Goal: Task Accomplishment & Management: Manage account settings

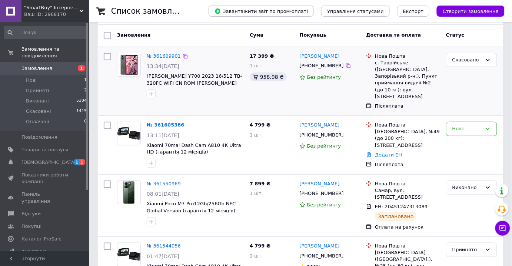
scroll to position [33, 0]
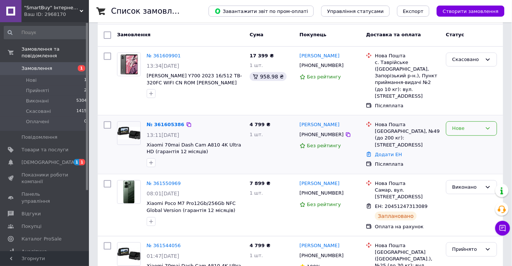
click at [475, 125] on div "Нове" at bounding box center [467, 129] width 30 height 8
click at [472, 165] on li "Скасовано" at bounding box center [471, 172] width 50 height 14
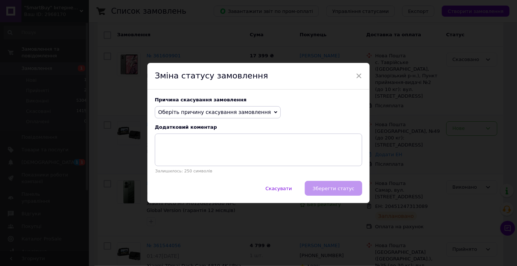
click at [175, 116] on span "Оберіть причину скасування замовлення" at bounding box center [218, 112] width 126 height 13
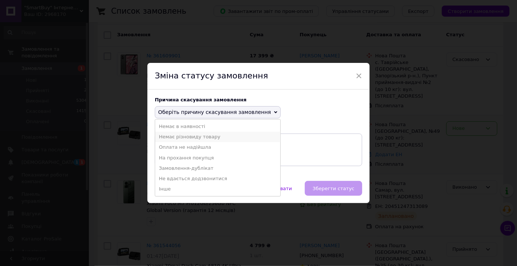
click at [188, 139] on li "Немає різновиду товару" at bounding box center [217, 137] width 125 height 10
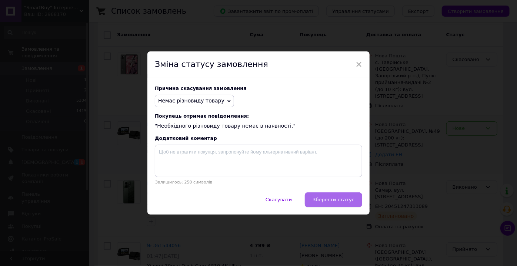
click at [350, 198] on span "Зберегти статус" at bounding box center [334, 200] width 42 height 6
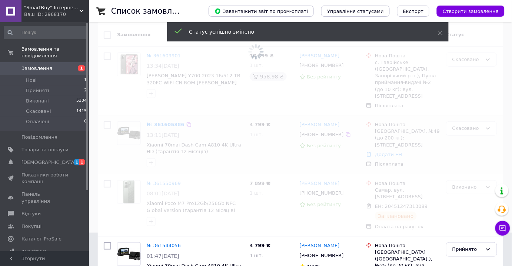
scroll to position [134, 0]
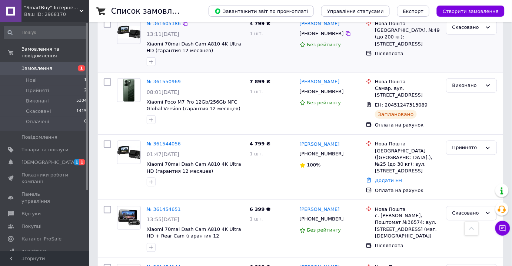
click at [167, 141] on link "№ 361544056" at bounding box center [164, 144] width 34 height 6
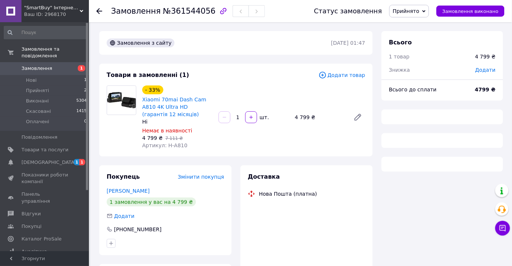
scroll to position [67, 0]
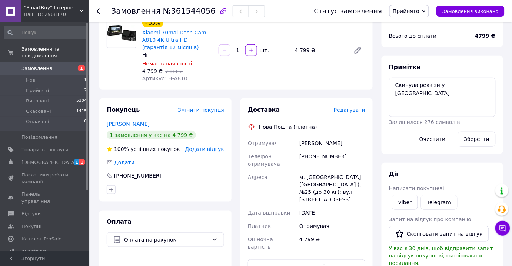
click at [341, 266] on div "Доставка Редагувати Нова Пошта (платна) Отримувач [PERSON_NAME] Телефон отримув…" at bounding box center [306, 215] width 117 height 219
click at [357, 110] on span "Редагувати" at bounding box center [349, 110] width 31 height 6
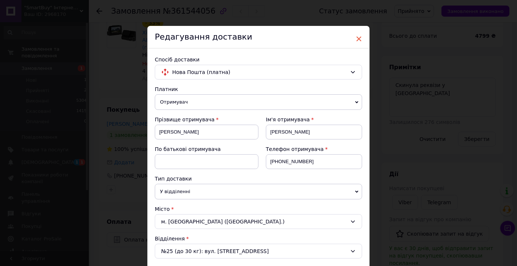
click at [360, 41] on span "×" at bounding box center [359, 39] width 7 height 13
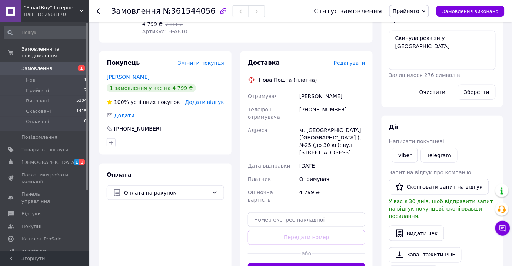
scroll to position [168, 0]
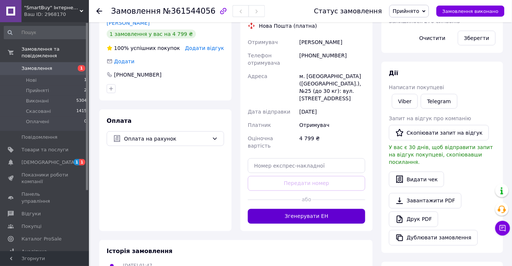
click at [340, 209] on button "Згенерувати ЕН" at bounding box center [306, 216] width 117 height 15
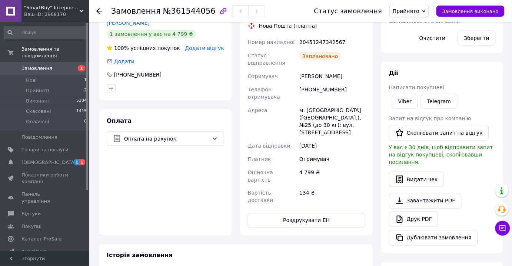
click at [45, 65] on span "Замовлення" at bounding box center [36, 68] width 31 height 7
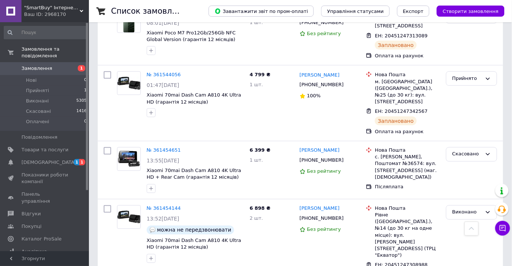
scroll to position [204, 0]
click at [162, 147] on link "№ 361454651" at bounding box center [164, 150] width 34 height 6
